Goal: Information Seeking & Learning: Learn about a topic

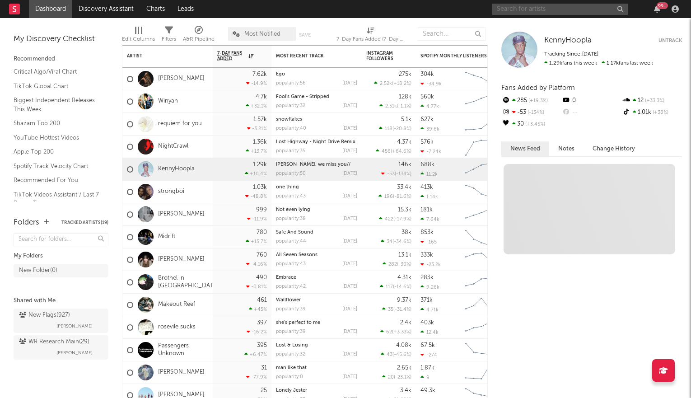
click at [522, 13] on input "text" at bounding box center [559, 9] width 135 height 11
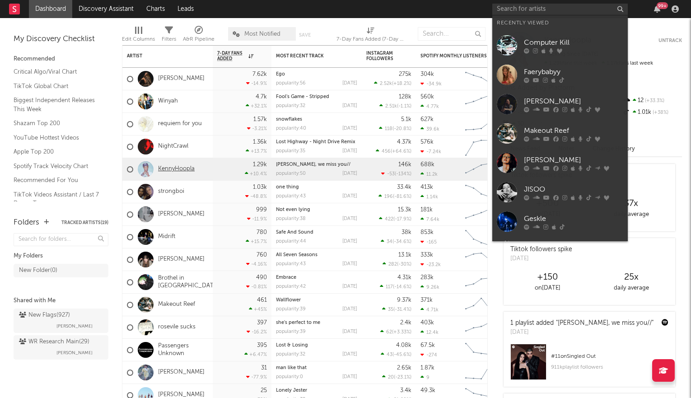
click at [178, 169] on link "KennyHoopla" at bounding box center [176, 169] width 37 height 8
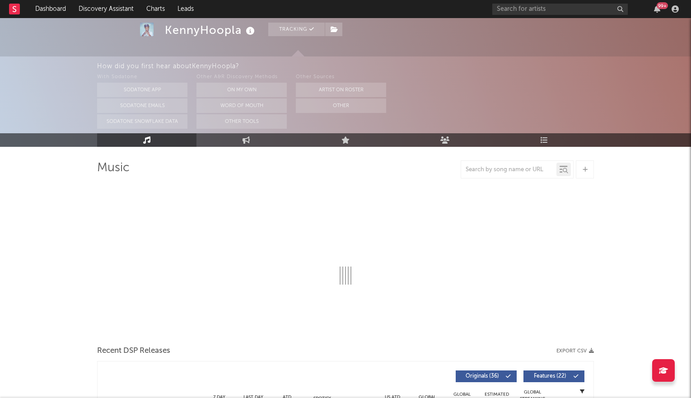
select select "6m"
